Goal: Task Accomplishment & Management: Use online tool/utility

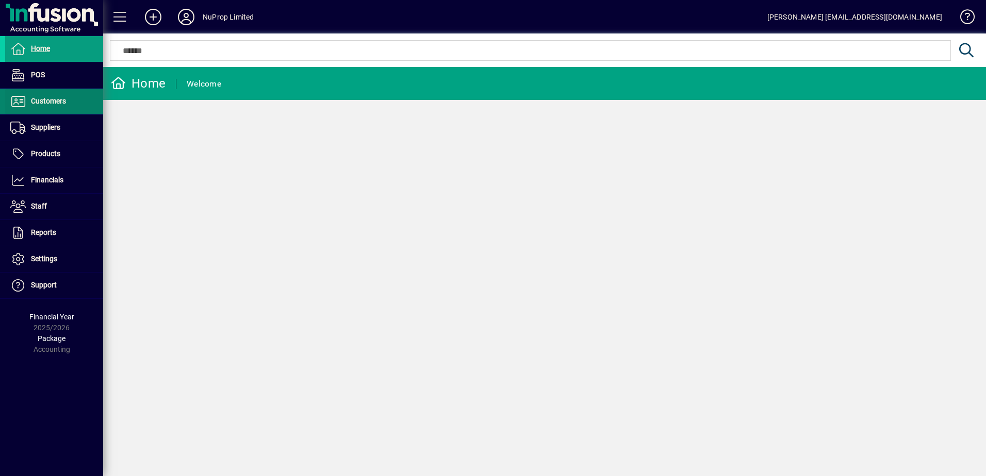
click at [55, 100] on span "Customers" at bounding box center [48, 101] width 35 height 8
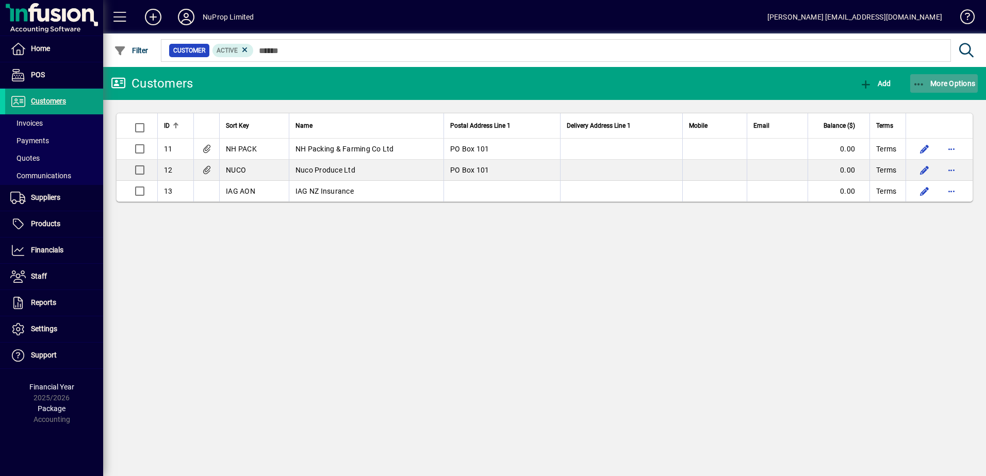
click at [939, 77] on span "button" at bounding box center [944, 83] width 68 height 25
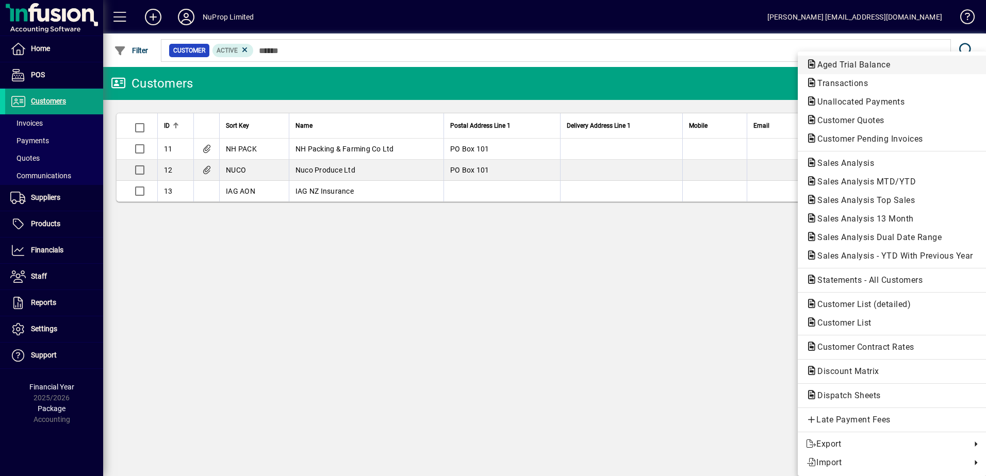
click at [848, 71] on span "Aged Trial Balance" at bounding box center [892, 65] width 172 height 12
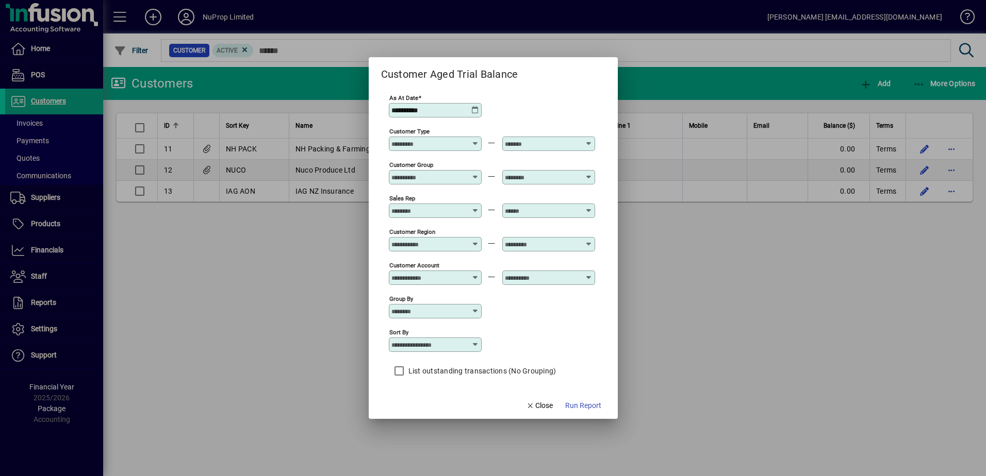
click at [471, 105] on div "**********" at bounding box center [435, 110] width 93 height 14
click at [473, 107] on icon at bounding box center [475, 110] width 8 height 8
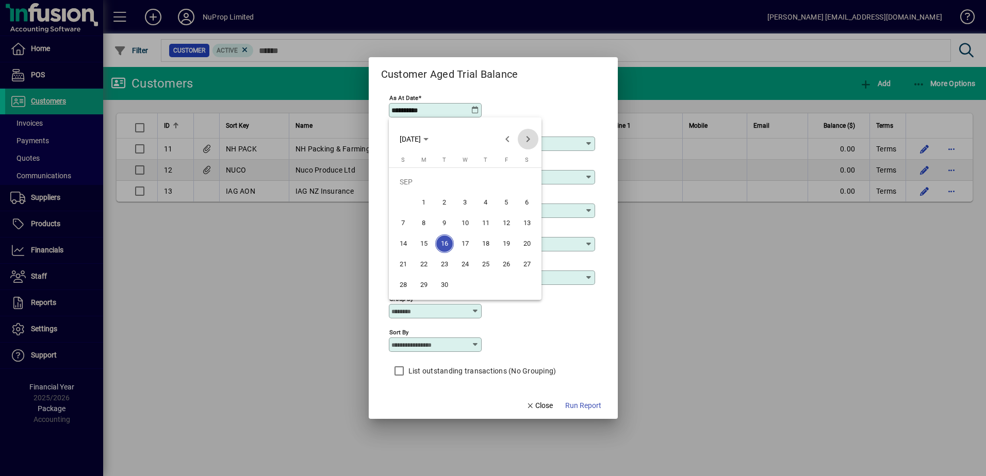
click at [525, 137] on span "Next month" at bounding box center [527, 139] width 21 height 21
click at [420, 207] on span "6" at bounding box center [423, 202] width 19 height 19
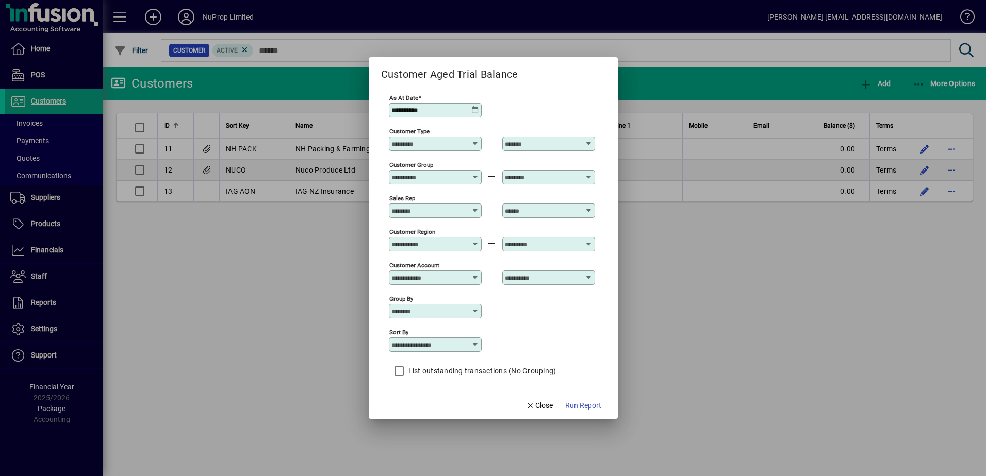
type input "**********"
click at [473, 341] on icon at bounding box center [475, 345] width 8 height 8
click at [448, 425] on div "Customer Sort Key" at bounding box center [428, 424] width 63 height 11
type input "**********"
click at [576, 406] on span "Run Report" at bounding box center [583, 405] width 36 height 11
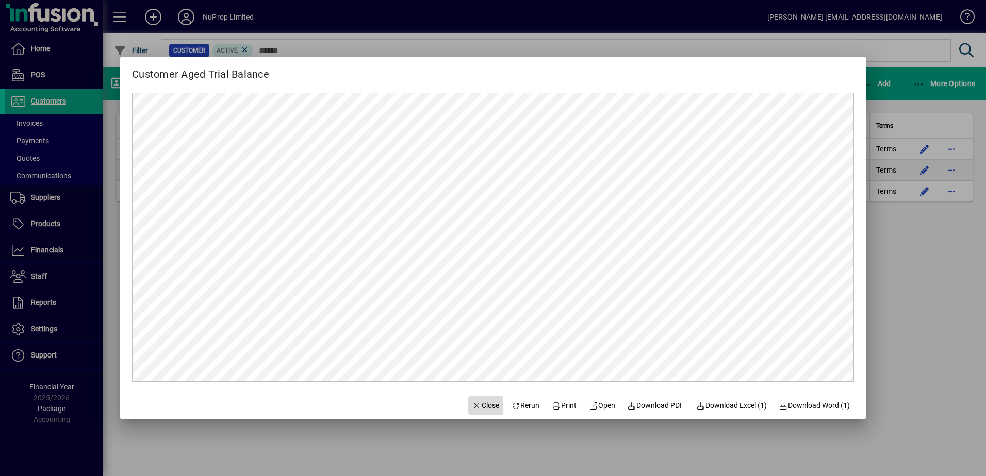
click at [482, 405] on span "Close" at bounding box center [485, 405] width 27 height 11
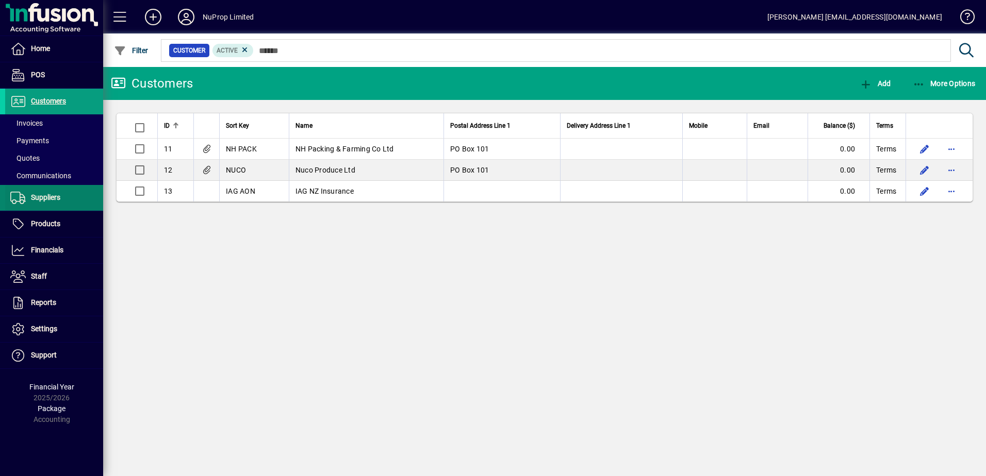
click at [42, 203] on span "Suppliers" at bounding box center [32, 198] width 55 height 12
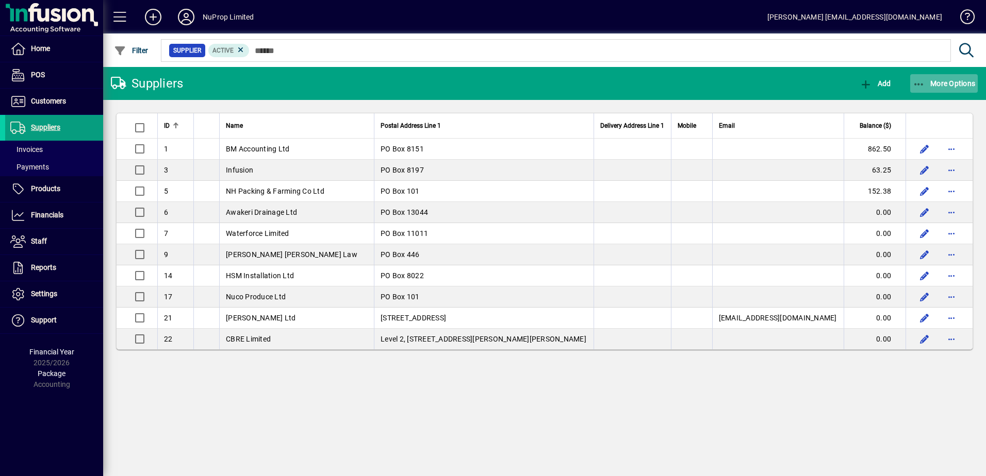
click at [951, 87] on span "More Options" at bounding box center [943, 83] width 63 height 8
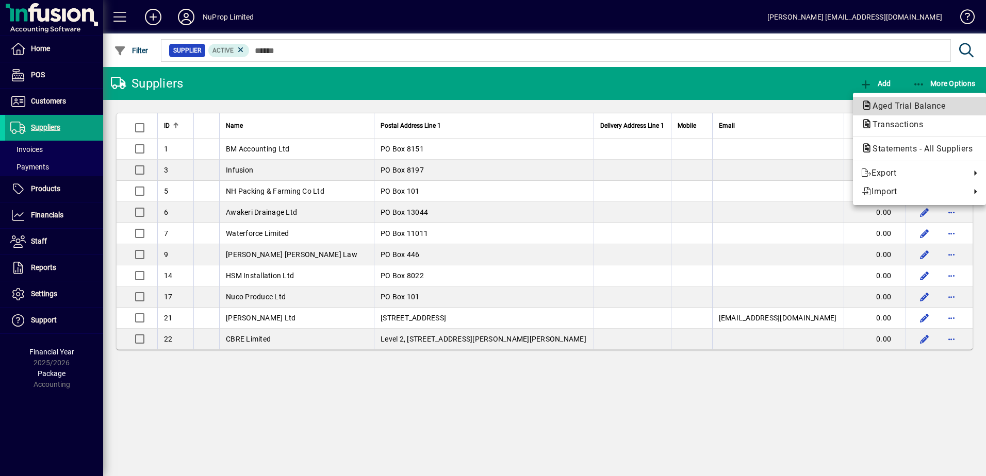
click at [933, 108] on span "Aged Trial Balance" at bounding box center [905, 106] width 89 height 10
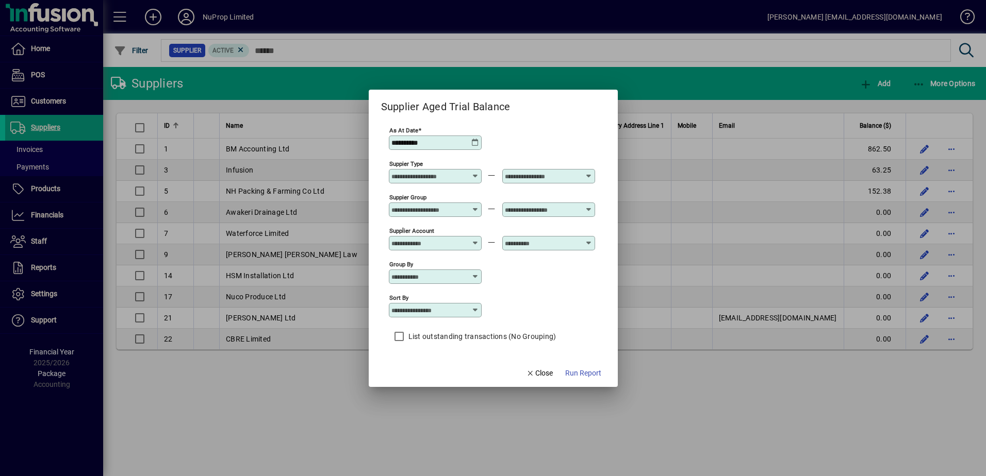
click at [475, 144] on icon at bounding box center [475, 143] width 8 height 8
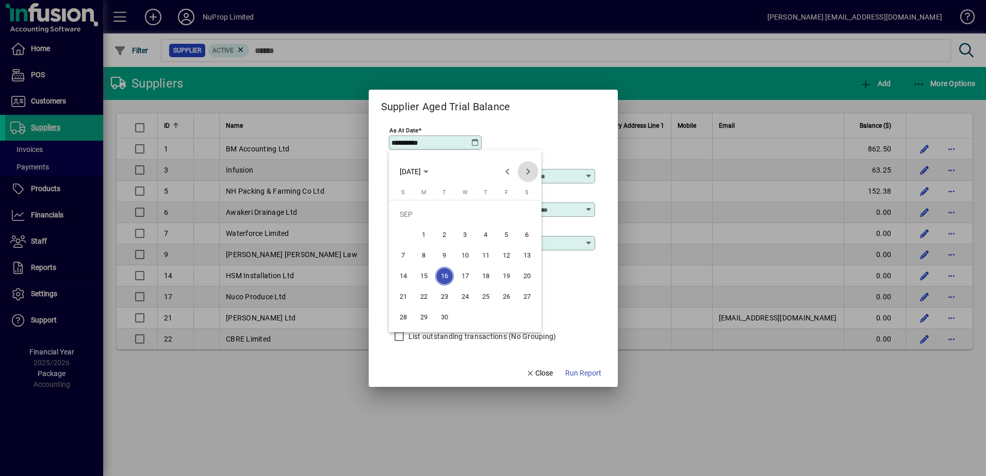
click at [529, 173] on span "Next month" at bounding box center [527, 171] width 21 height 21
click at [417, 240] on span "6" at bounding box center [423, 235] width 19 height 19
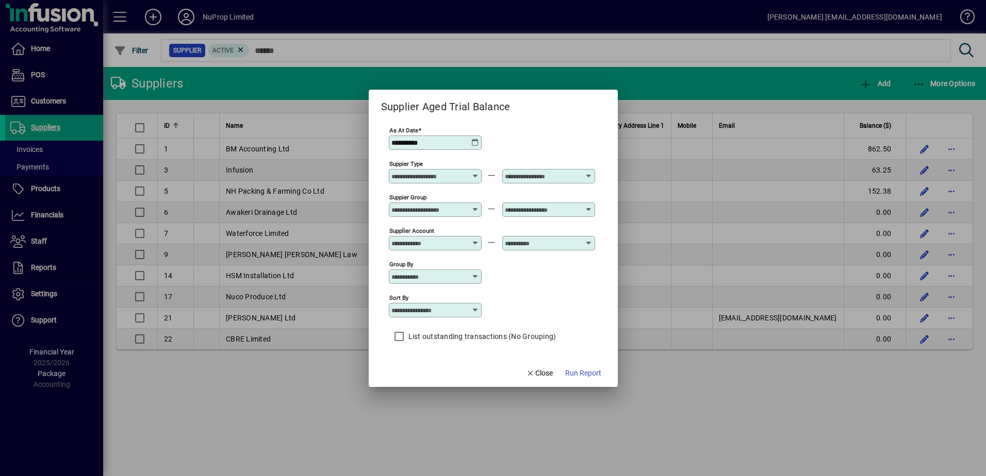
type input "**********"
drag, startPoint x: 476, startPoint y: 307, endPoint x: 463, endPoint y: 326, distance: 23.3
click at [476, 308] on icon at bounding box center [475, 310] width 8 height 8
click at [437, 369] on div "Supplier Name" at bounding box center [421, 373] width 49 height 11
type input "**********"
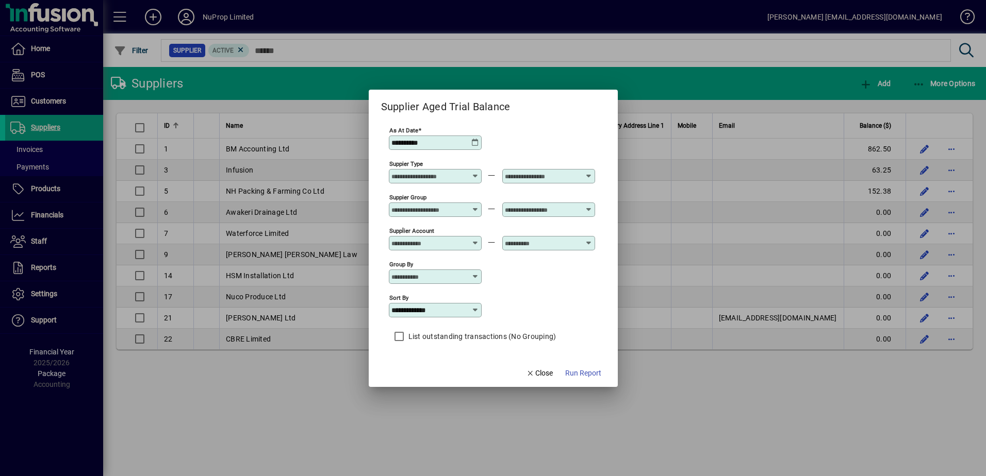
click at [430, 334] on label "List outstanding transactions (No Grouping)" at bounding box center [481, 336] width 150 height 10
click at [589, 369] on span "Run Report" at bounding box center [583, 373] width 36 height 11
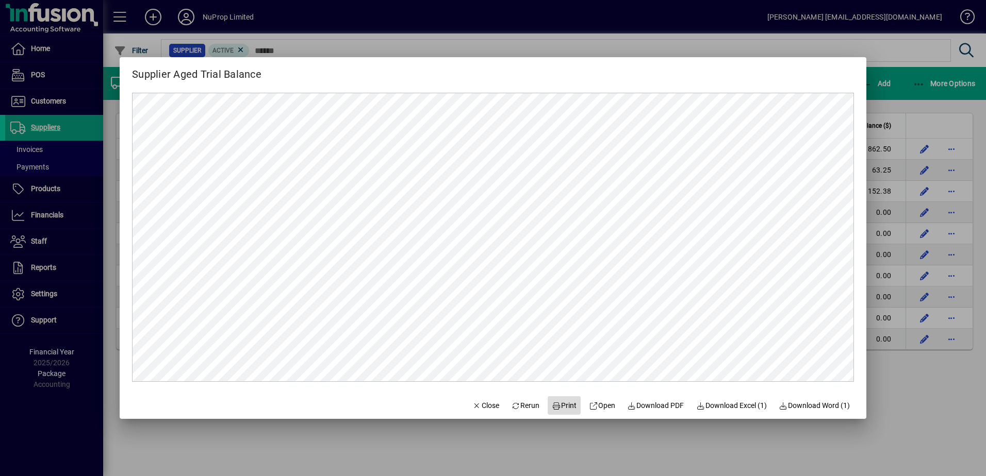
click at [566, 411] on span "Print" at bounding box center [564, 405] width 25 height 11
click at [485, 408] on span "Close" at bounding box center [485, 405] width 27 height 11
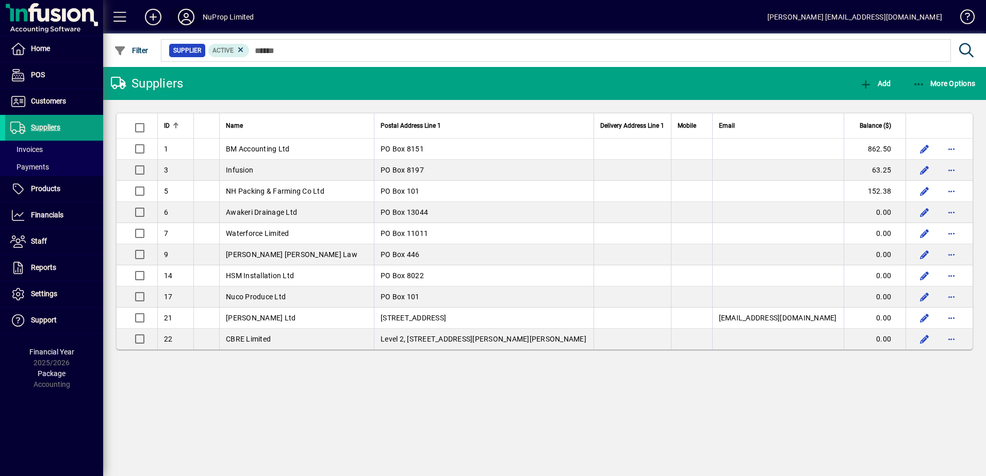
click at [192, 8] on span at bounding box center [186, 17] width 33 height 25
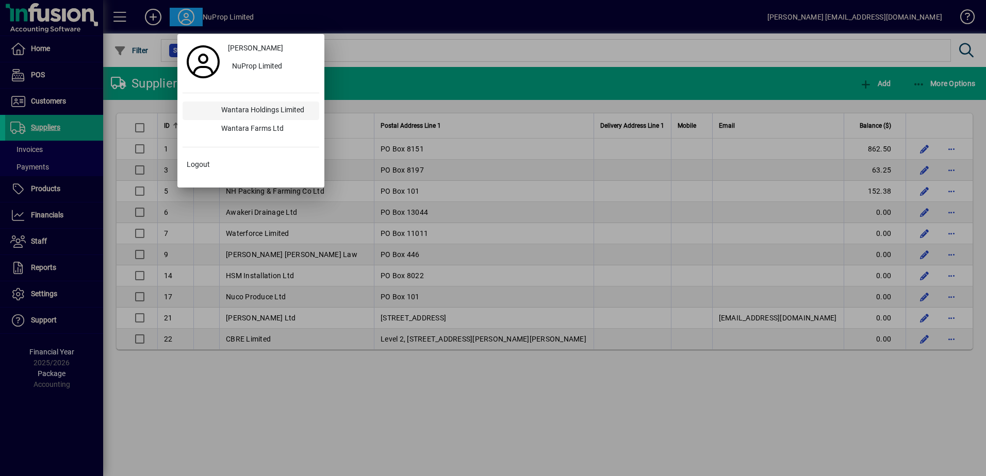
click at [274, 113] on div "Wantara Holdings Limited" at bounding box center [266, 111] width 106 height 19
